Goal: Information Seeking & Learning: Learn about a topic

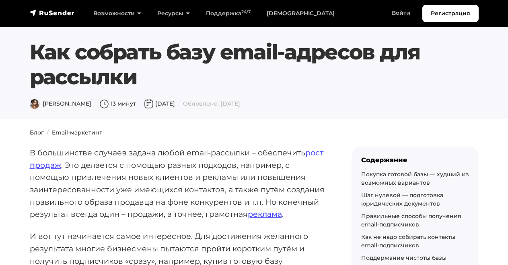
click at [499, 86] on section "Как собрать базу email-адресов для рассылки Дарья Л. 13 минут 24 июня 2022 Обно…" at bounding box center [254, 59] width 508 height 119
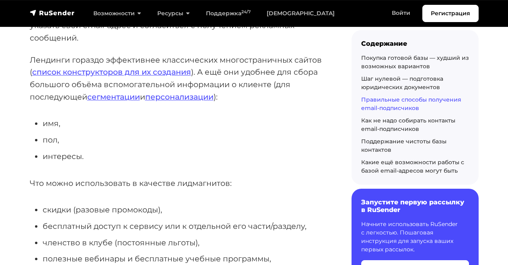
scroll to position [1827, 0]
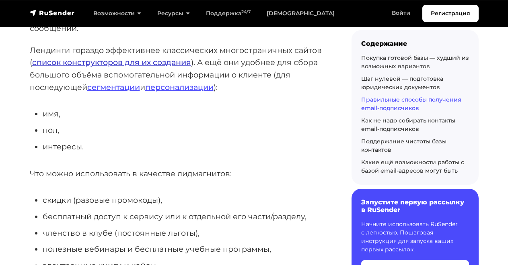
click at [130, 57] on link "список конструкторов для их создания" at bounding box center [111, 62] width 159 height 10
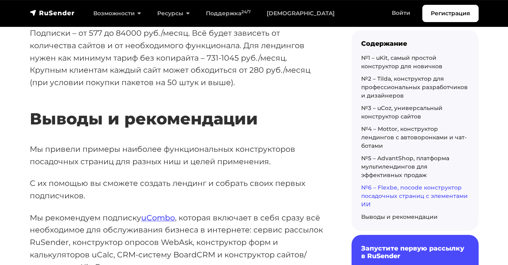
scroll to position [6466, 0]
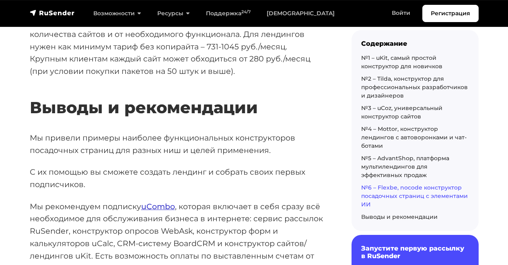
click at [160, 202] on link "uCombo" at bounding box center [158, 207] width 34 height 10
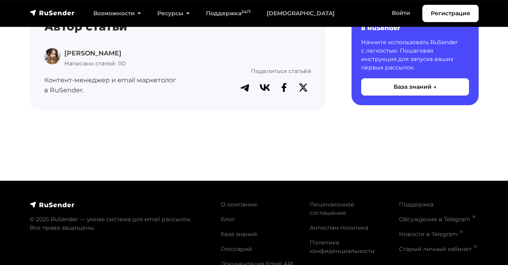
scroll to position [1164, 0]
